Goal: Transaction & Acquisition: Purchase product/service

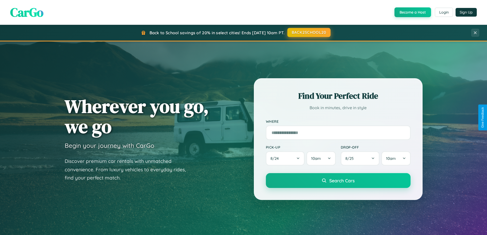
click at [309, 32] on button "BACK2SCHOOL20" at bounding box center [309, 32] width 43 height 9
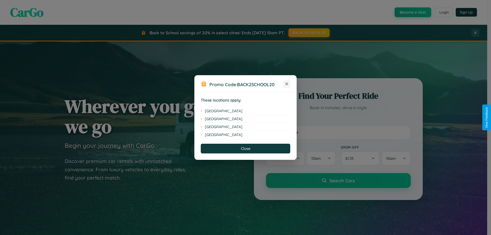
click at [287, 84] on icon at bounding box center [287, 84] width 3 height 3
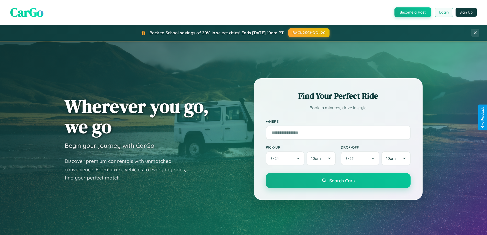
click at [444, 12] on button "Login" at bounding box center [444, 12] width 18 height 9
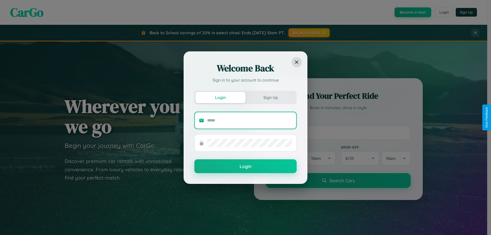
click at [250, 120] on input "text" at bounding box center [249, 120] width 85 height 8
type input "**********"
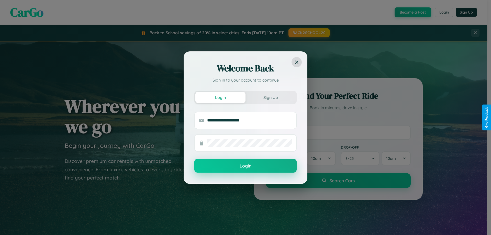
click at [246, 166] on button "Login" at bounding box center [245, 166] width 102 height 14
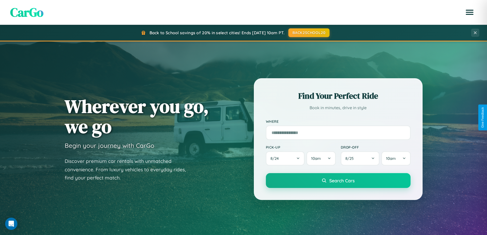
scroll to position [352, 0]
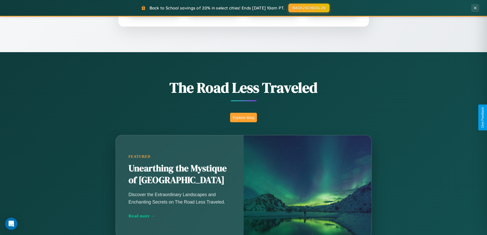
click at [244, 117] on button "Explore Blog" at bounding box center [243, 117] width 27 height 9
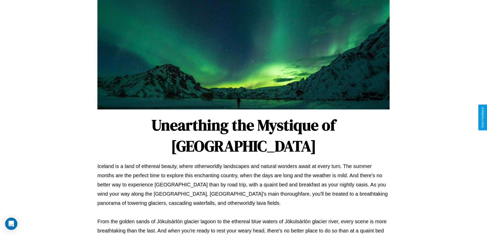
scroll to position [166, 0]
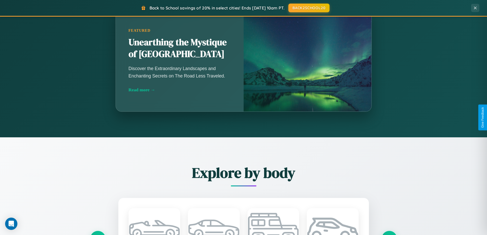
scroll to position [985, 0]
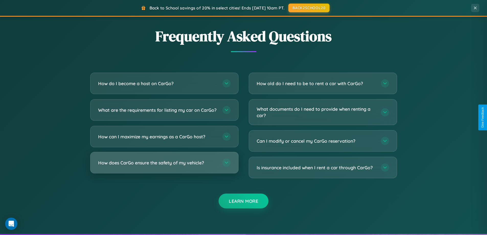
click at [164, 166] on h3 "How does CarGo ensure the safety of my vehicle?" at bounding box center [157, 163] width 119 height 6
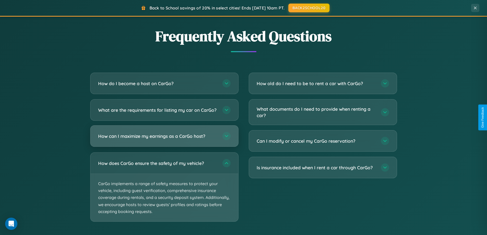
click at [164, 139] on h3 "How can I maximize my earnings as a CarGo host?" at bounding box center [157, 136] width 119 height 6
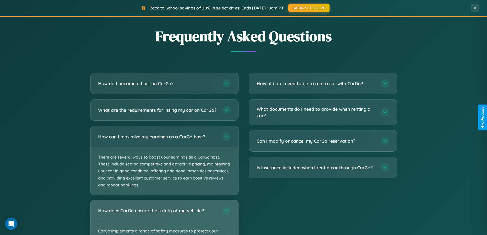
click at [164, 220] on div "How does CarGo ensure the safety of my vehicle?" at bounding box center [165, 210] width 148 height 21
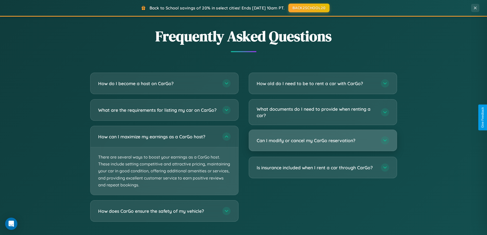
click at [323, 140] on h3 "Can I modify or cancel my CarGo reservation?" at bounding box center [316, 140] width 119 height 6
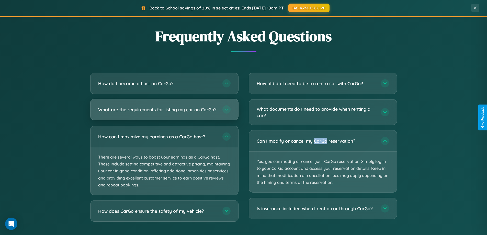
click at [164, 112] on h3 "What are the requirements for listing my car on CarGo?" at bounding box center [157, 109] width 119 height 6
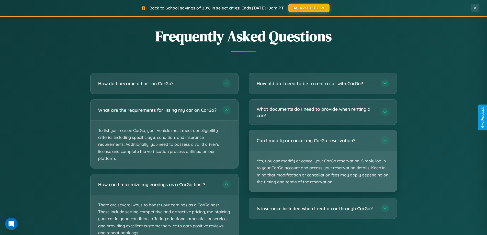
click at [323, 161] on p "Yes, you can modify or cancel your CarGo reservation. Simply log in to your Car…" at bounding box center [323, 171] width 148 height 41
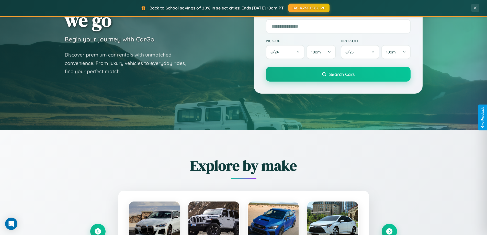
scroll to position [15, 0]
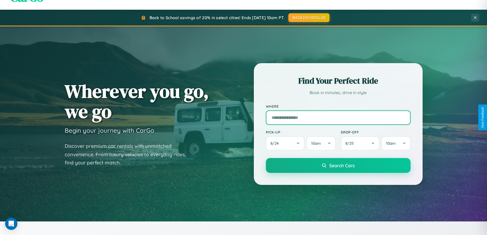
click at [338, 117] on input "text" at bounding box center [338, 118] width 145 height 14
type input "**********"
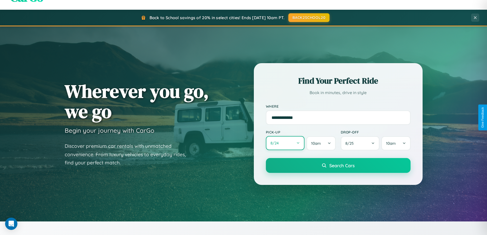
click at [285, 143] on button "8 / 24" at bounding box center [285, 143] width 39 height 14
select select "*"
select select "****"
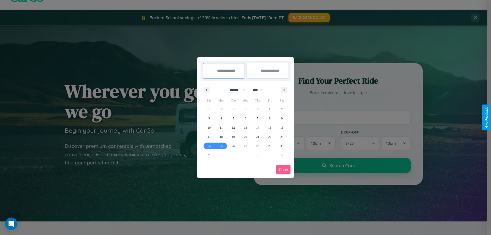
drag, startPoint x: 235, startPoint y: 90, endPoint x: 246, endPoint y: 103, distance: 16.4
click at [235, 90] on select "******* ******** ***** ***** *** **** **** ****** ********* ******* ******** **…" at bounding box center [237, 90] width 22 height 8
select select "**"
click at [282, 146] on span "29" at bounding box center [281, 145] width 3 height 9
type input "**********"
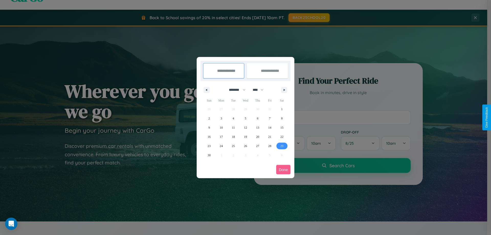
type input "**********"
click at [284, 90] on icon "button" at bounding box center [285, 90] width 3 height 2
select select "**"
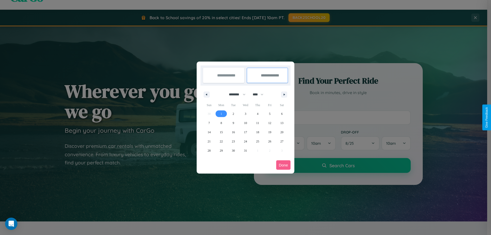
click at [221, 114] on span "1" at bounding box center [222, 113] width 2 height 9
type input "**********"
select select "**"
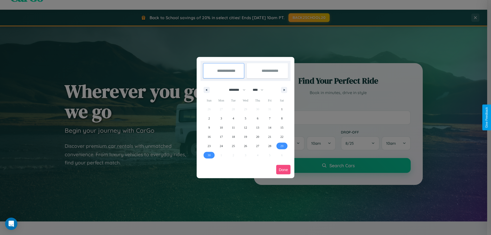
click at [284, 170] on button "Done" at bounding box center [283, 169] width 14 height 9
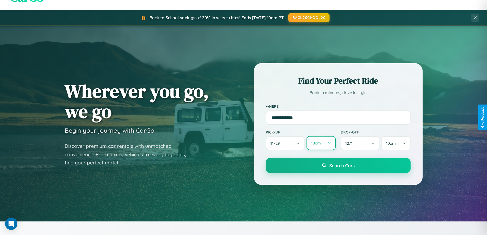
click at [321, 143] on button "10am" at bounding box center [321, 143] width 29 height 14
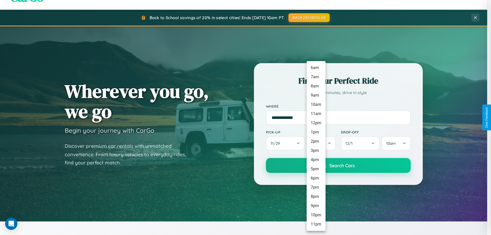
click at [316, 215] on li "10pm" at bounding box center [316, 215] width 19 height 9
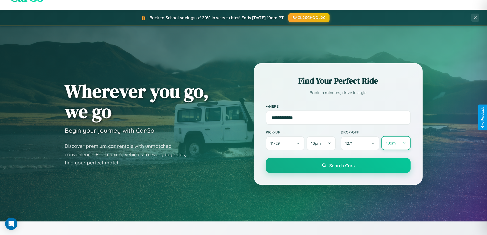
click at [396, 143] on button "10am" at bounding box center [396, 143] width 29 height 14
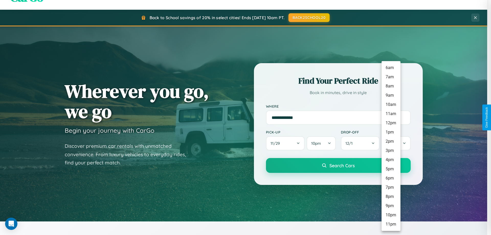
click at [391, 215] on li "10pm" at bounding box center [391, 215] width 19 height 9
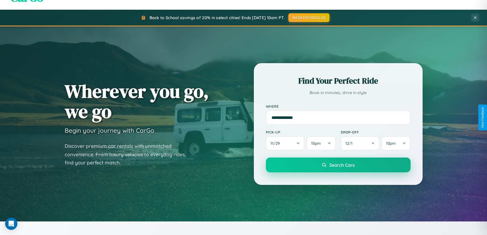
click at [338, 166] on span "Search Cars" at bounding box center [342, 165] width 25 height 6
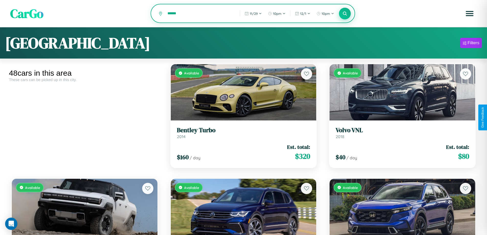
type input "******"
click at [345, 14] on icon at bounding box center [345, 13] width 5 height 5
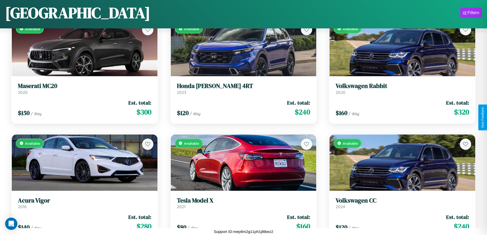
scroll to position [645, 0]
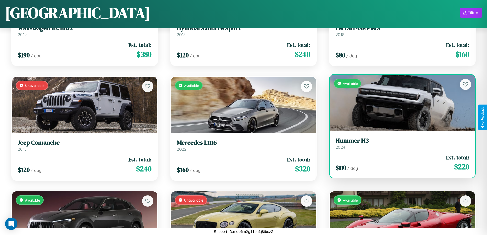
click at [399, 103] on div "Available" at bounding box center [403, 103] width 146 height 56
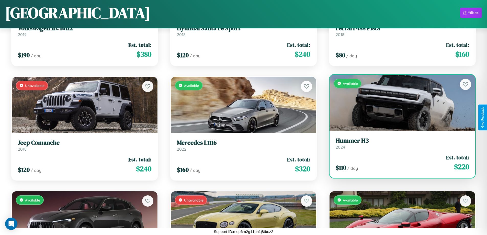
click at [399, 103] on div "Available" at bounding box center [403, 103] width 146 height 56
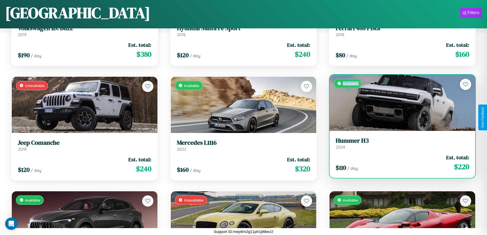
click at [399, 103] on div "Available" at bounding box center [403, 103] width 146 height 56
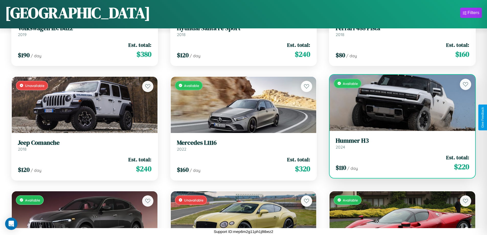
click at [399, 103] on div "Available" at bounding box center [403, 103] width 146 height 56
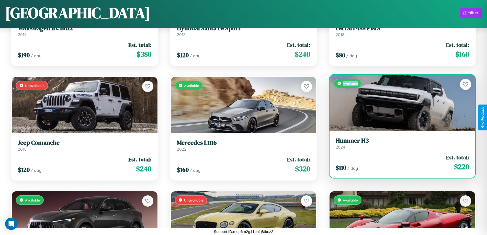
click at [399, 103] on div "Available" at bounding box center [403, 103] width 146 height 56
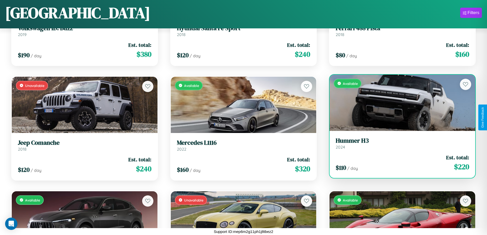
click at [399, 143] on h3 "Hummer H3" at bounding box center [403, 140] width 134 height 7
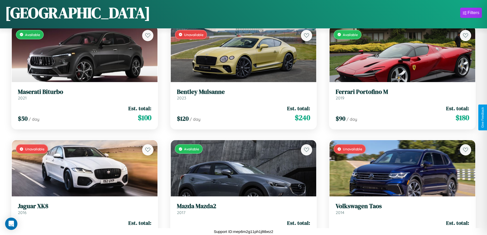
scroll to position [874, 0]
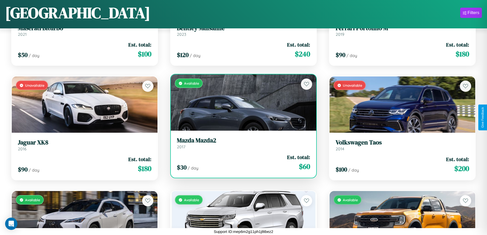
click at [242, 103] on div "Available" at bounding box center [244, 102] width 146 height 56
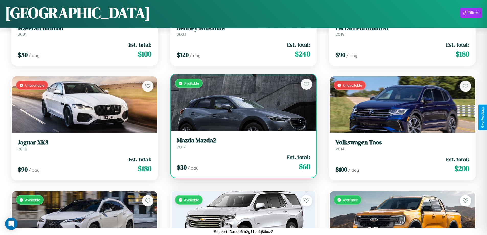
click at [242, 103] on div "Available" at bounding box center [244, 102] width 146 height 56
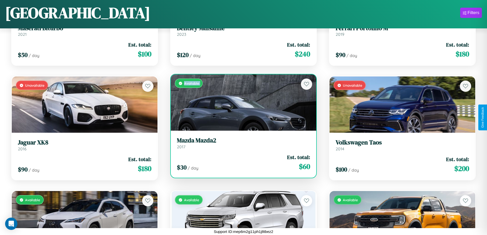
click at [242, 103] on div "Available" at bounding box center [244, 102] width 146 height 56
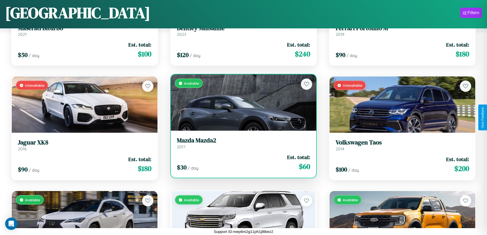
click at [242, 103] on div "Available" at bounding box center [244, 102] width 146 height 56
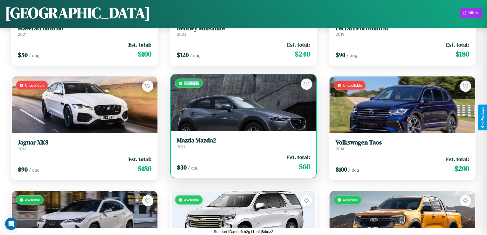
click at [242, 103] on div "Available" at bounding box center [244, 102] width 146 height 56
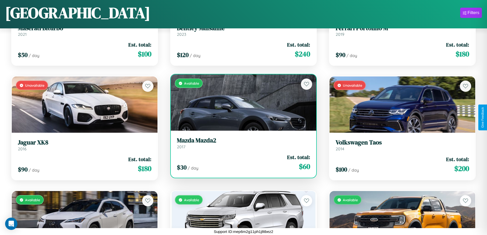
click at [242, 143] on h3 "Mazda Mazda2" at bounding box center [244, 140] width 134 height 7
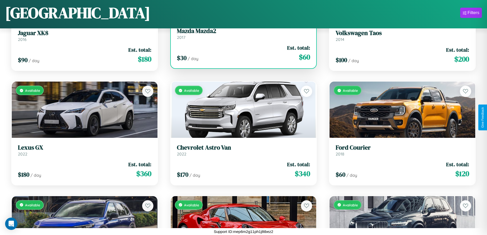
scroll to position [989, 0]
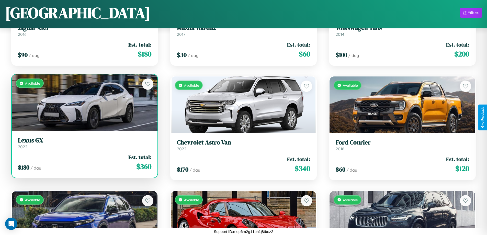
click at [84, 144] on h3 "Lexus GX" at bounding box center [85, 140] width 134 height 7
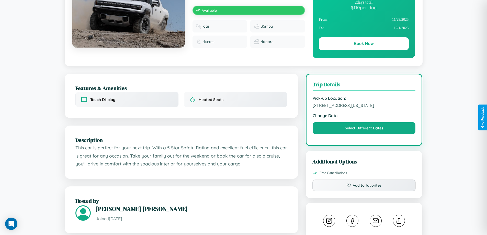
scroll to position [173, 0]
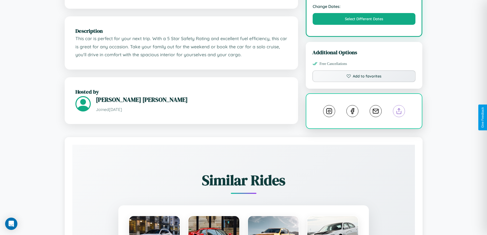
click at [399, 112] on line at bounding box center [399, 110] width 0 height 4
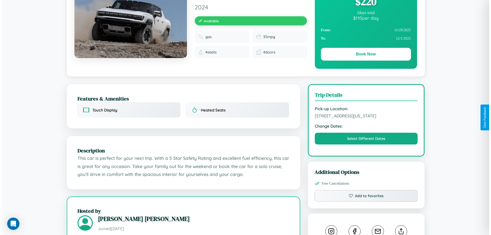
scroll to position [0, 0]
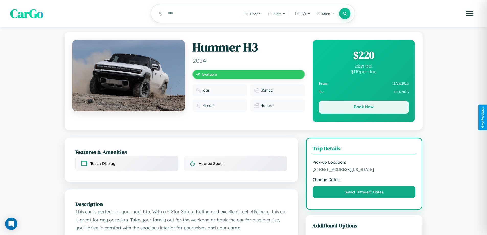
click at [364, 108] on button "Book Now" at bounding box center [364, 107] width 90 height 13
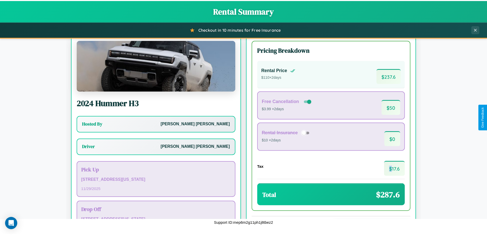
scroll to position [37, 0]
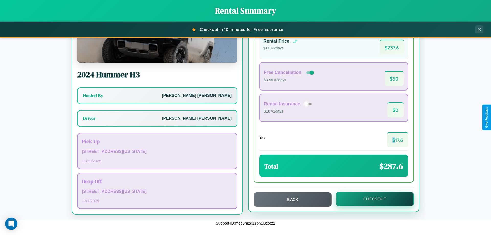
click at [372, 199] on button "Checkout" at bounding box center [375, 199] width 78 height 14
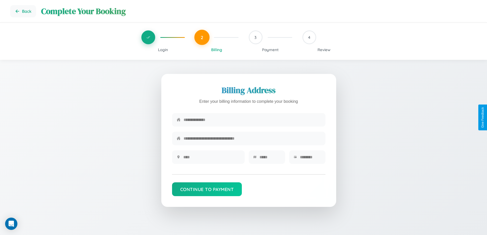
click at [252, 120] on input "text" at bounding box center [252, 120] width 137 height 13
type input "**********"
click at [212, 159] on input "text" at bounding box center [211, 157] width 57 height 13
type input "********"
click at [270, 159] on input "text" at bounding box center [270, 157] width 21 height 13
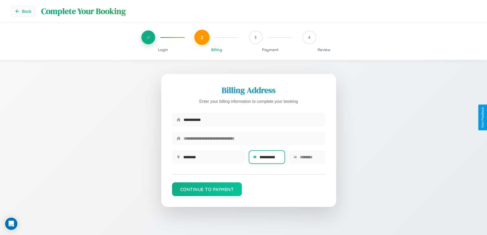
scroll to position [0, 2]
type input "**********"
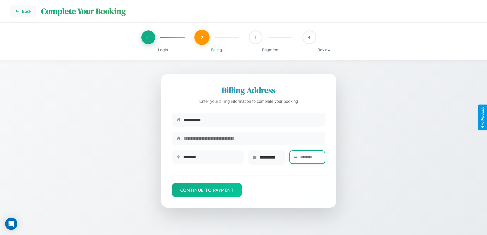
scroll to position [0, 0]
click at [310, 159] on input "text" at bounding box center [310, 157] width 21 height 13
type input "*****"
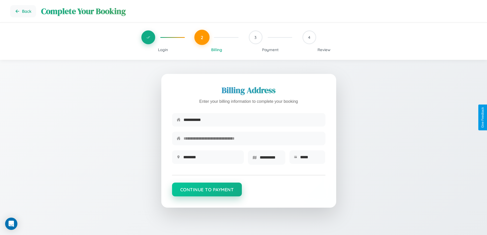
click at [207, 191] on button "Continue to Payment" at bounding box center [207, 190] width 70 height 14
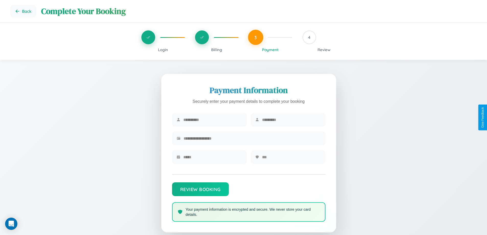
click at [213, 120] on input "text" at bounding box center [212, 120] width 59 height 13
type input "****"
click at [291, 120] on input "text" at bounding box center [291, 120] width 59 height 13
type input "*****"
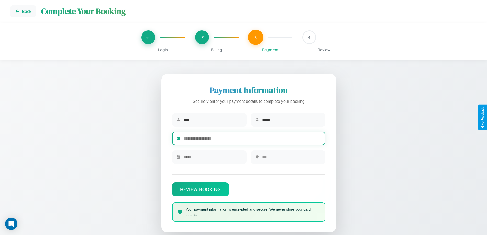
click at [252, 139] on input "text" at bounding box center [252, 138] width 137 height 13
type input "**********"
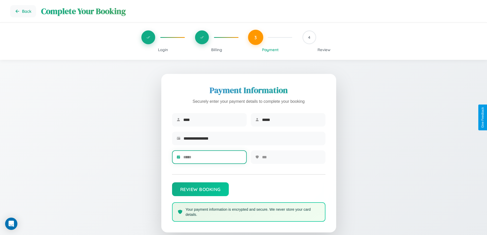
click at [213, 159] on input "text" at bounding box center [212, 157] width 59 height 13
type input "*****"
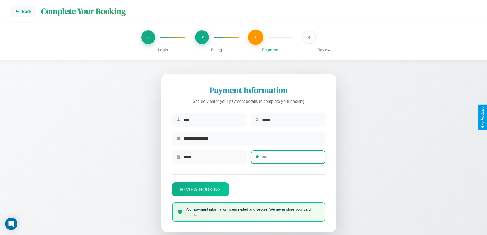
click at [291, 159] on input "text" at bounding box center [291, 157] width 59 height 13
type input "***"
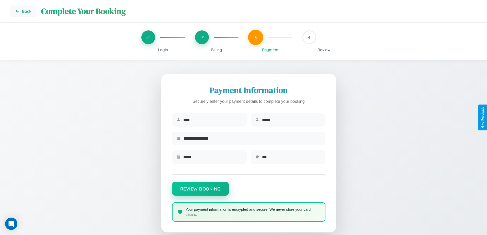
click at [200, 191] on button "Review Booking" at bounding box center [200, 189] width 57 height 14
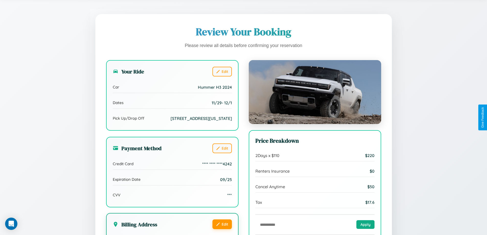
click at [222, 229] on button "Edit" at bounding box center [222, 225] width 19 height 10
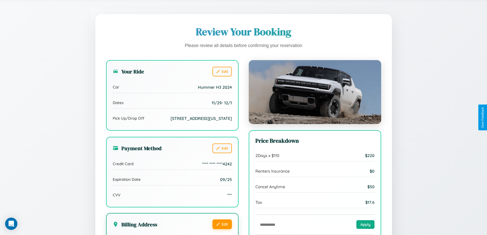
click at [222, 229] on button "Edit" at bounding box center [222, 225] width 19 height 10
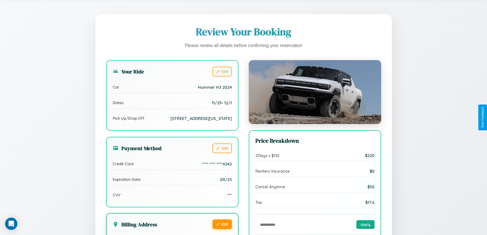
click at [222, 229] on button "Edit" at bounding box center [222, 225] width 19 height 10
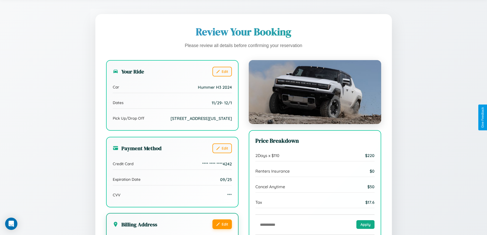
click at [222, 229] on button "Edit" at bounding box center [222, 225] width 19 height 10
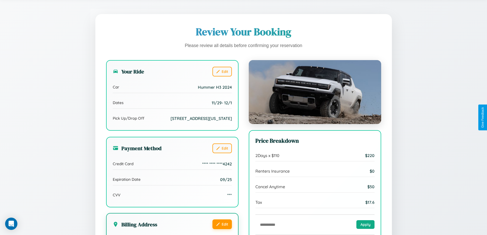
click at [222, 229] on button "Edit" at bounding box center [222, 225] width 19 height 10
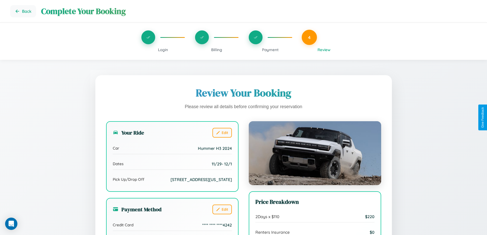
click at [217, 50] on span "Billing" at bounding box center [216, 49] width 11 height 5
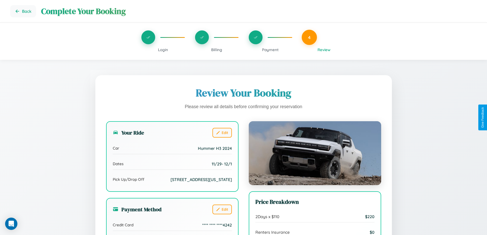
click at [217, 50] on span "Billing" at bounding box center [216, 49] width 11 height 5
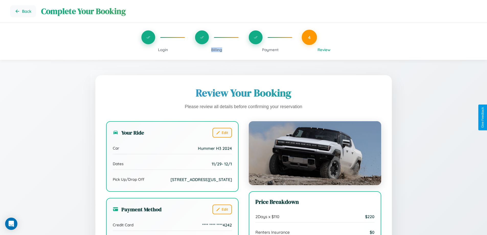
click at [217, 50] on span "Billing" at bounding box center [216, 49] width 11 height 5
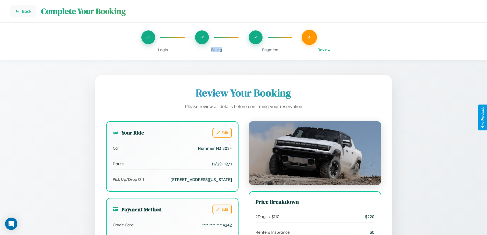
click at [217, 50] on span "Billing" at bounding box center [216, 49] width 11 height 5
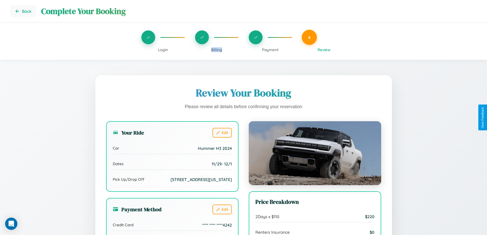
click at [217, 50] on span "Billing" at bounding box center [216, 49] width 11 height 5
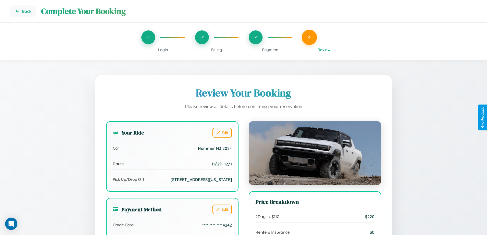
scroll to position [157, 0]
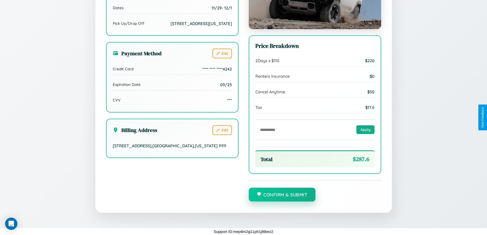
click at [282, 195] on button "Confirm & Submit" at bounding box center [282, 195] width 67 height 14
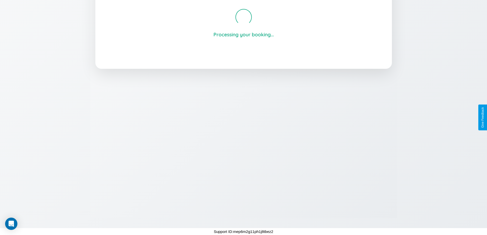
scroll to position [97, 0]
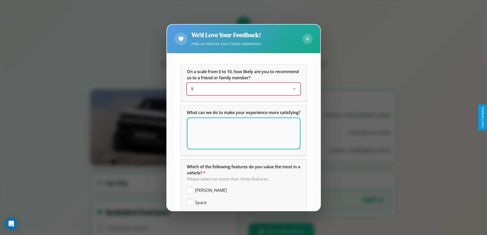
click at [242, 89] on div "9" at bounding box center [239, 89] width 97 height 6
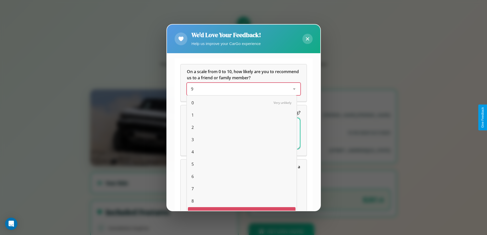
scroll to position [9, 21]
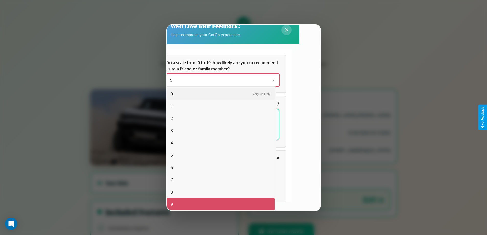
click at [172, 143] on span "4" at bounding box center [172, 143] width 2 height 6
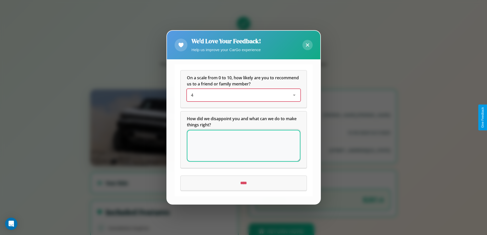
scroll to position [0, 0]
click at [244, 146] on textarea at bounding box center [244, 146] width 114 height 32
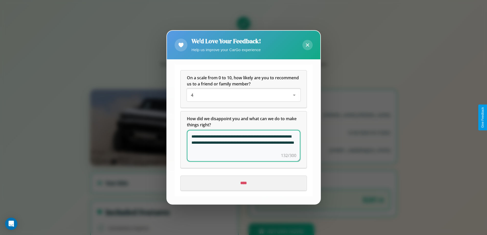
type textarea "**********"
click at [244, 183] on input "****" at bounding box center [244, 183] width 126 height 14
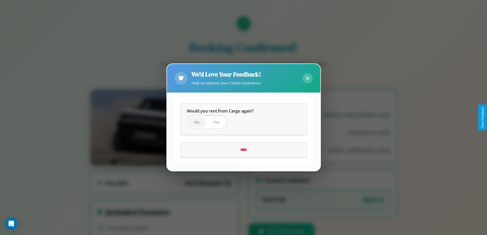
click at [197, 122] on span "No" at bounding box center [197, 123] width 6 height 6
click at [244, 150] on input "****" at bounding box center [244, 150] width 126 height 14
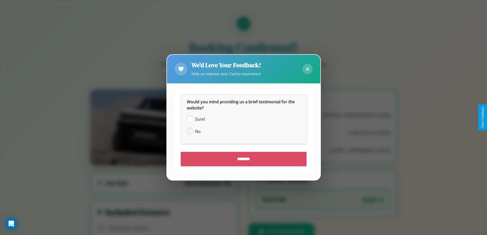
click at [190, 132] on span at bounding box center [190, 132] width 6 height 6
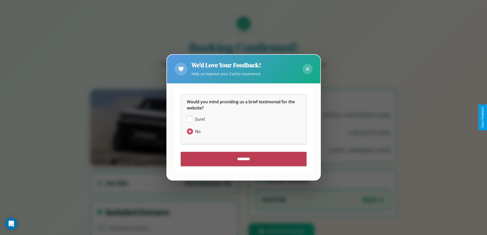
click at [244, 159] on input "********" at bounding box center [244, 159] width 126 height 14
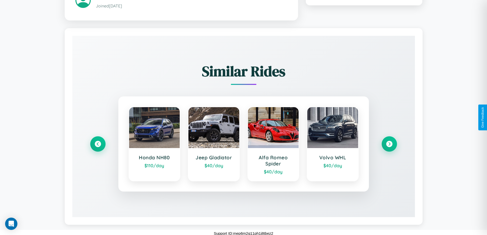
scroll to position [300, 0]
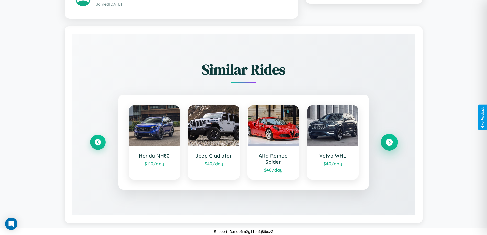
click at [389, 142] on icon at bounding box center [389, 142] width 7 height 7
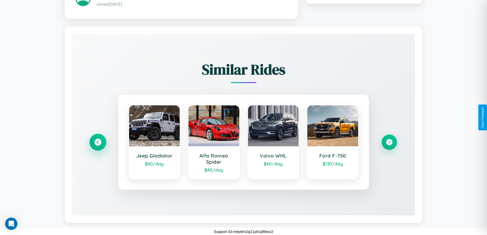
click at [98, 142] on icon at bounding box center [97, 142] width 7 height 7
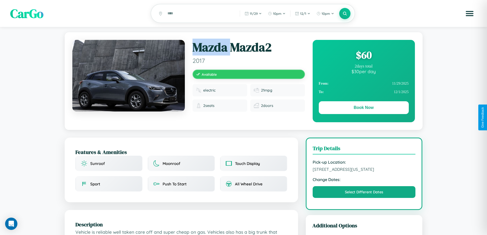
scroll to position [138, 0]
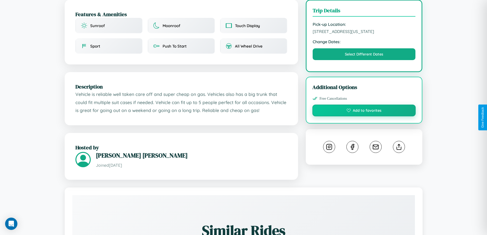
click at [364, 116] on button "Add to favorites" at bounding box center [365, 111] width 104 height 12
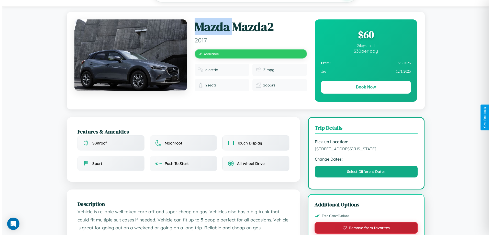
scroll to position [0, 0]
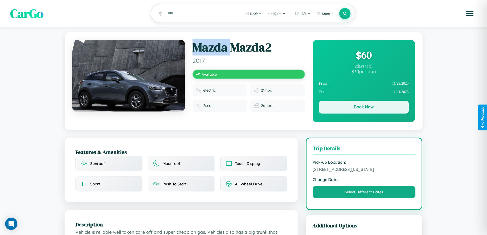
click at [364, 108] on button "Book Now" at bounding box center [364, 107] width 90 height 13
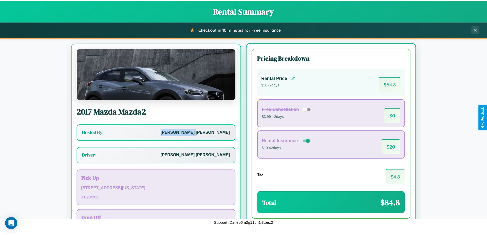
scroll to position [24, 0]
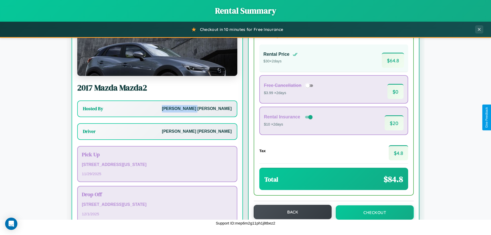
click at [290, 212] on button "Back" at bounding box center [293, 212] width 78 height 14
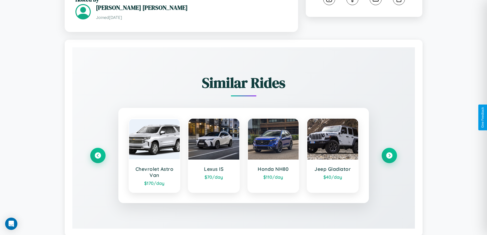
scroll to position [300, 0]
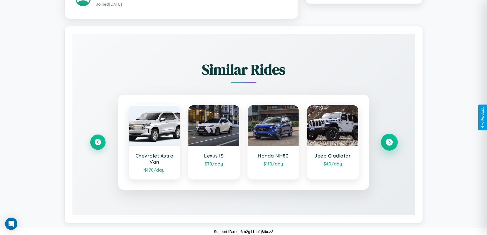
click at [389, 142] on icon at bounding box center [389, 142] width 7 height 7
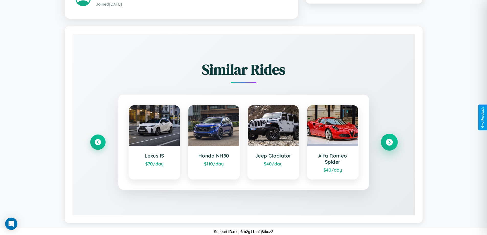
click at [389, 142] on icon at bounding box center [389, 142] width 7 height 7
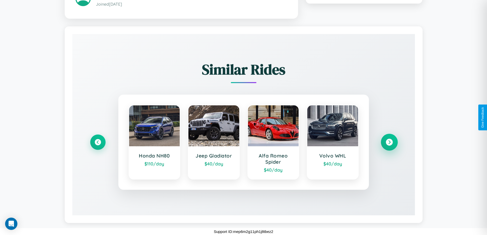
click at [389, 142] on icon at bounding box center [389, 142] width 7 height 7
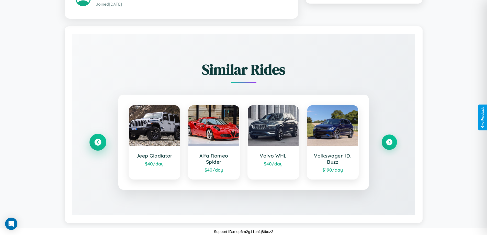
click at [98, 142] on icon at bounding box center [97, 142] width 7 height 7
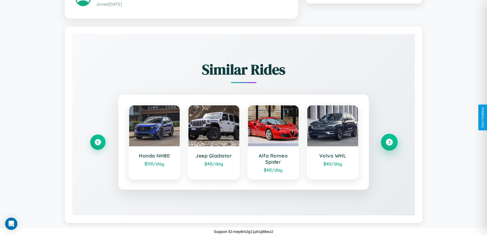
click at [389, 142] on icon at bounding box center [389, 142] width 7 height 7
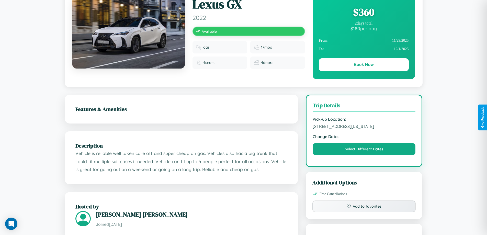
scroll to position [138, 0]
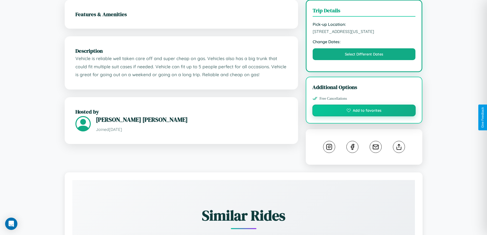
click at [364, 116] on button "Add to favorites" at bounding box center [365, 111] width 104 height 12
